Goal: Task Accomplishment & Management: Manage account settings

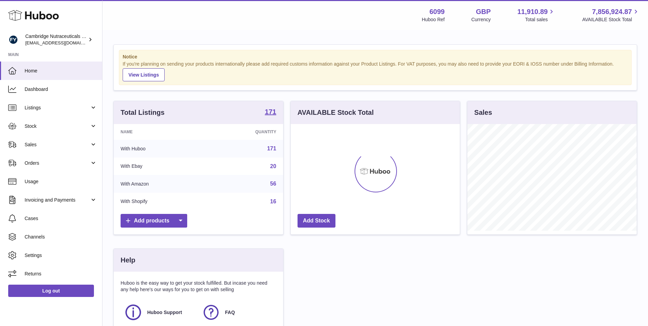
scroll to position [107, 171]
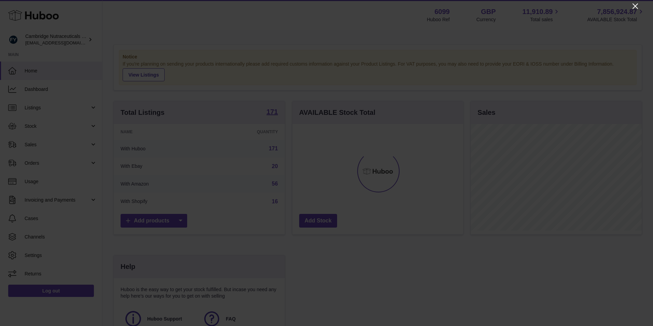
click at [634, 6] on icon "Close" at bounding box center [636, 6] width 8 height 8
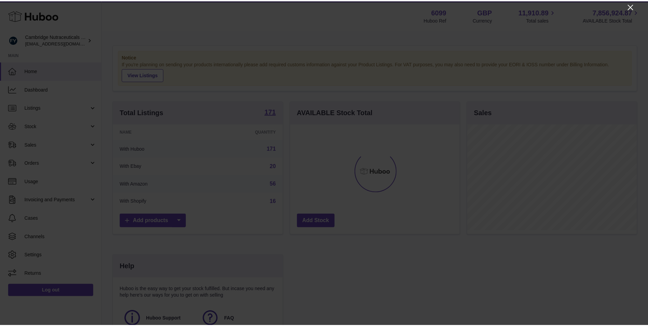
scroll to position [341619, 341556]
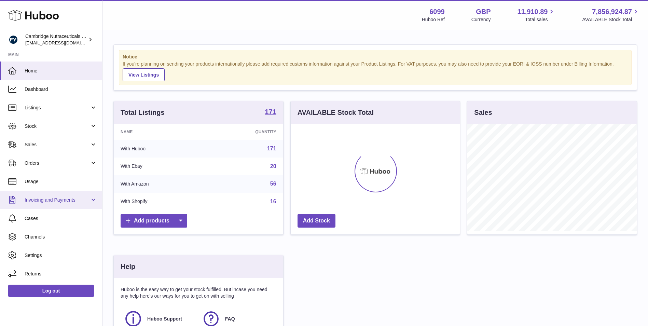
click at [63, 200] on span "Invoicing and Payments" at bounding box center [57, 200] width 65 height 6
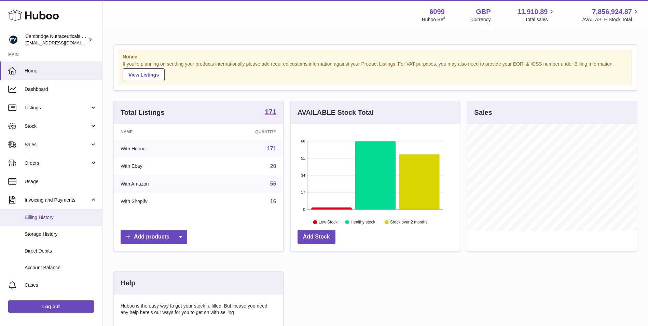
click at [63, 214] on span "Billing History" at bounding box center [61, 217] width 72 height 6
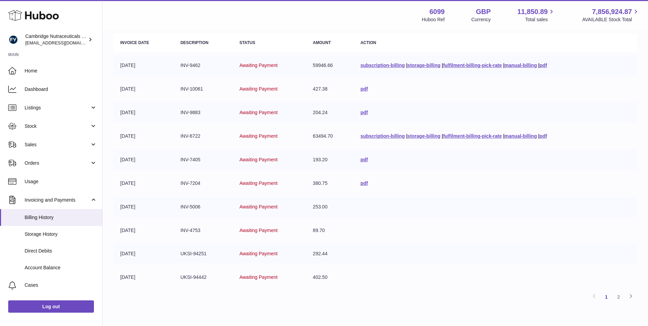
scroll to position [36, 0]
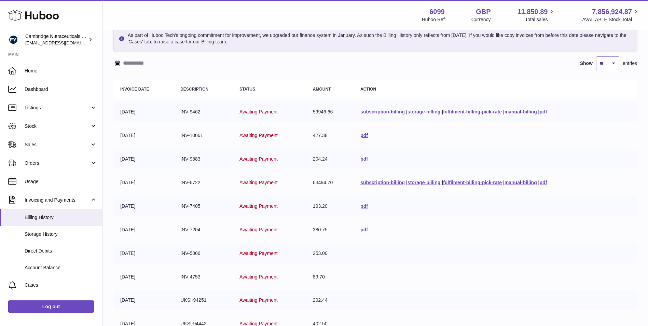
drag, startPoint x: 132, startPoint y: 30, endPoint x: 515, endPoint y: -4, distance: 384.3
click at [515, 0] on html ".st0{fill:#141414;}" at bounding box center [324, 127] width 648 height 326
